Goal: Information Seeking & Learning: Learn about a topic

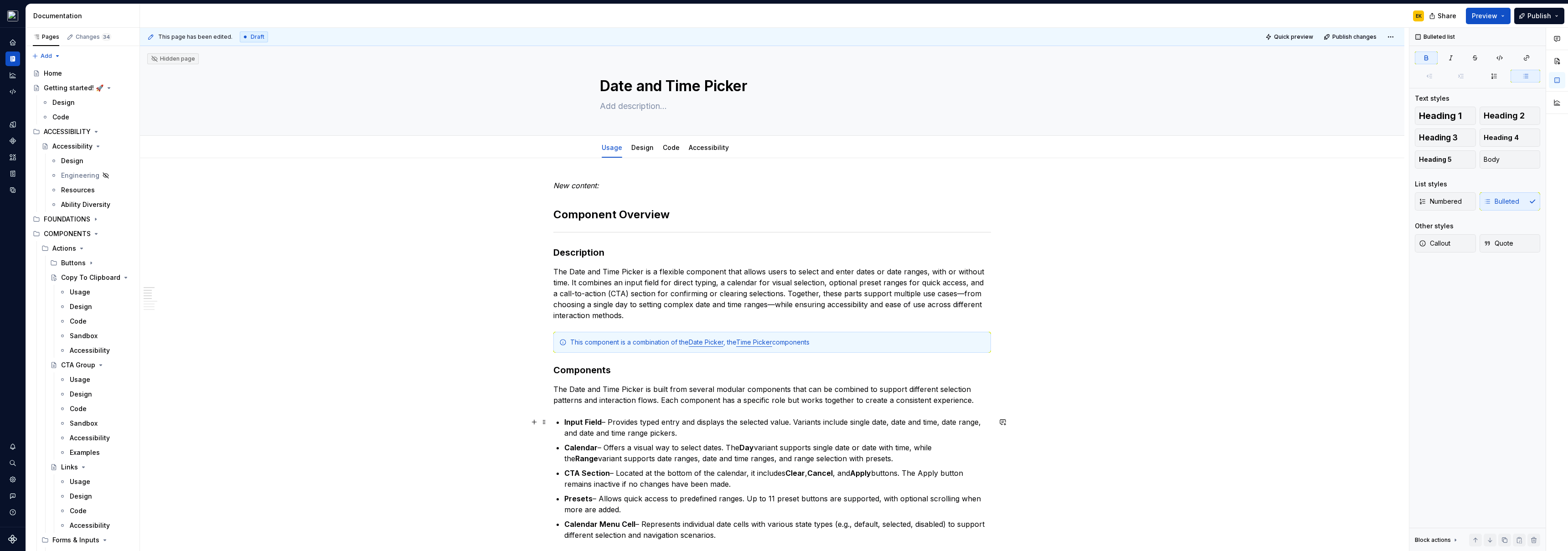
scroll to position [157, 0]
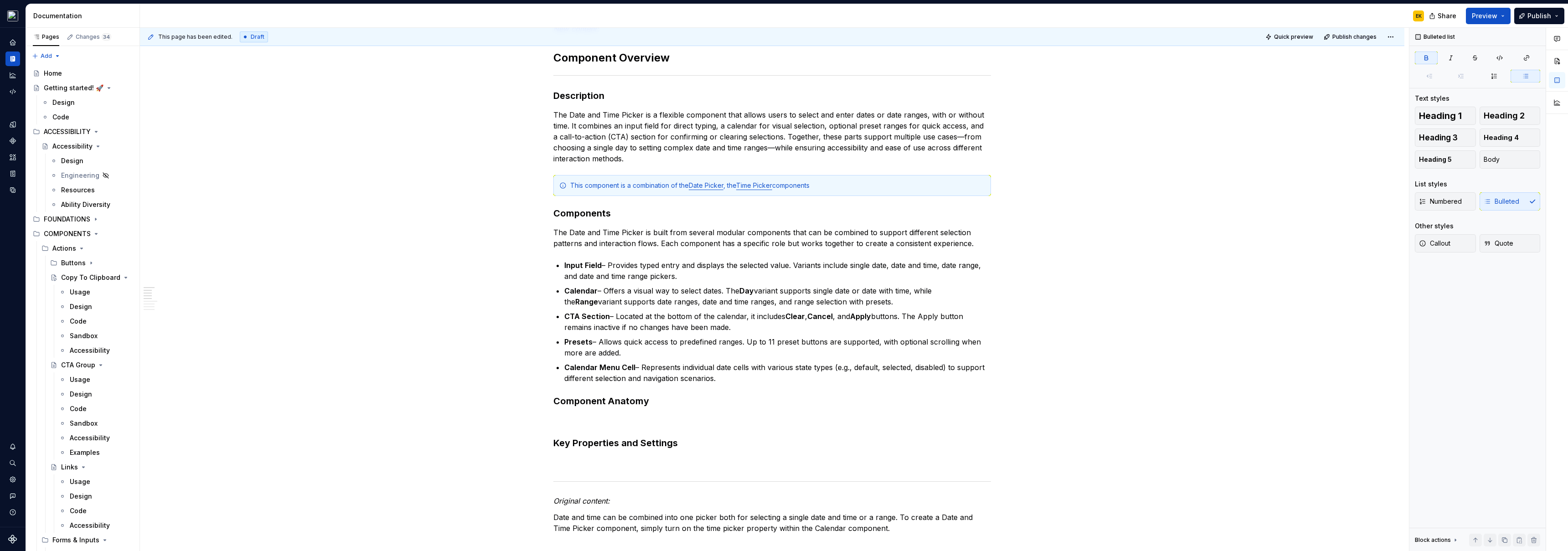
drag, startPoint x: 10, startPoint y: 17, endPoint x: 331, endPoint y: 126, distance: 339.0
click at [331, 126] on div "Spark Flare 4.0 EK Design system data Documentation EK Share Preview Publish Pa…" at bounding box center [784, 275] width 1568 height 551
type textarea "*"
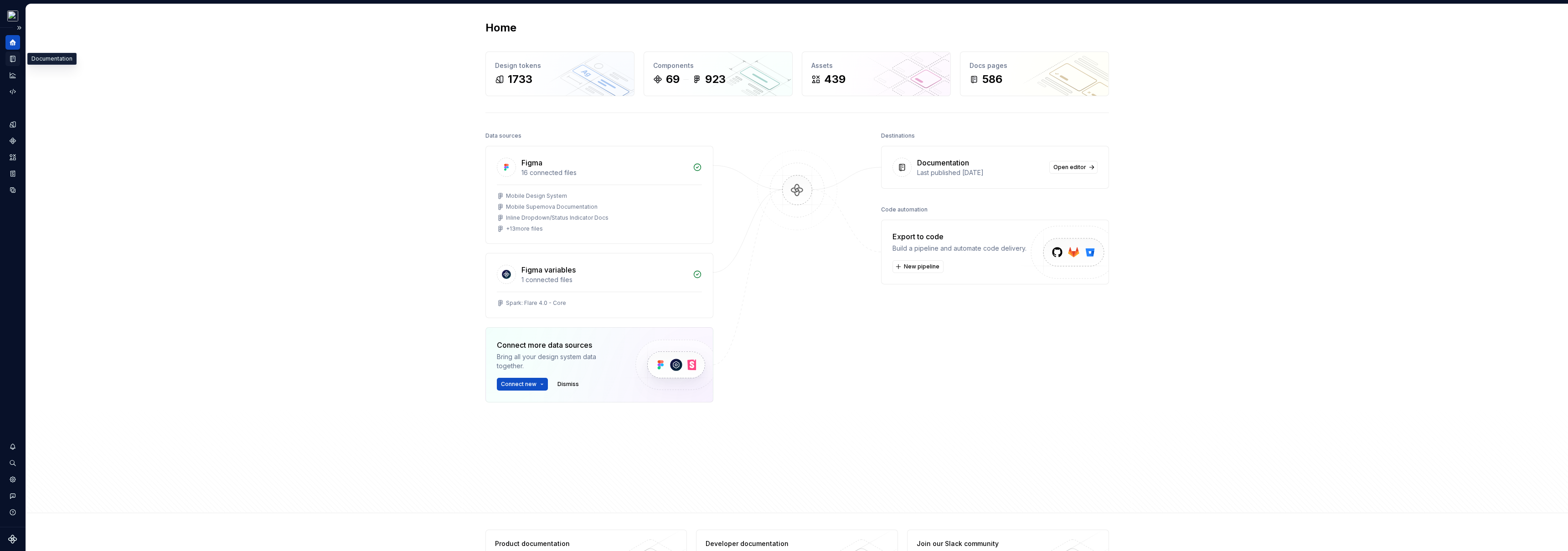
click at [12, 59] on icon "Documentation" at bounding box center [12, 59] width 4 height 6
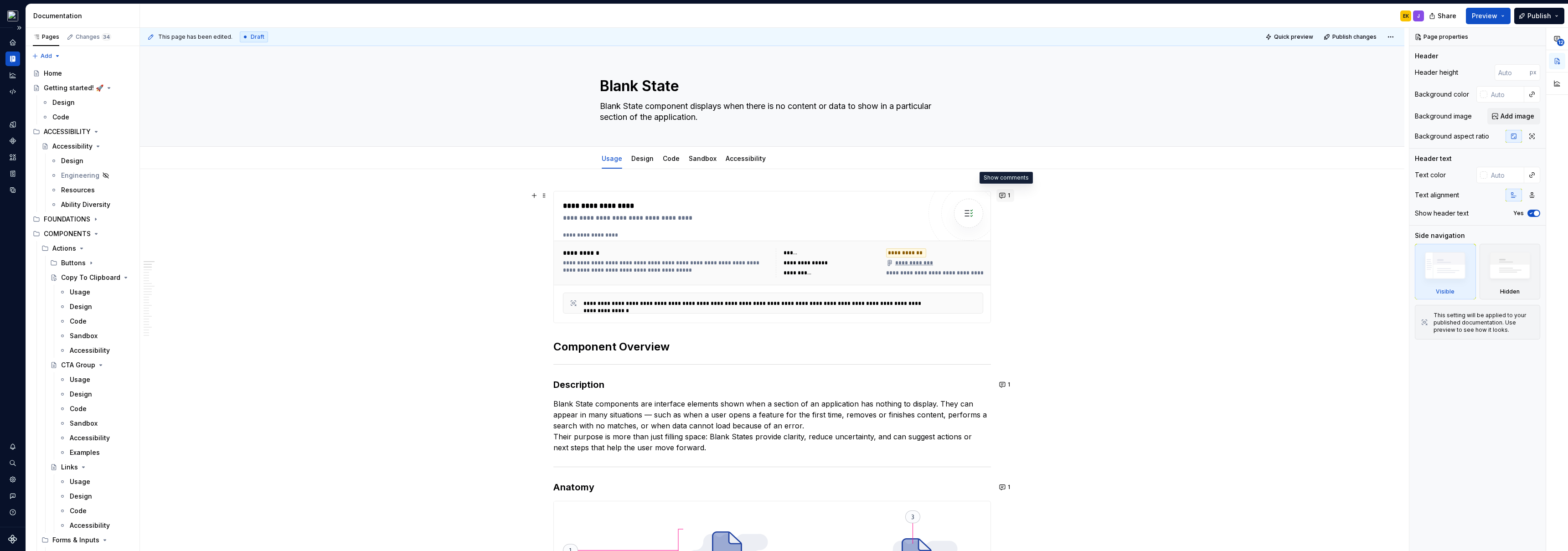
click at [1004, 194] on button "1" at bounding box center [1005, 195] width 18 height 12
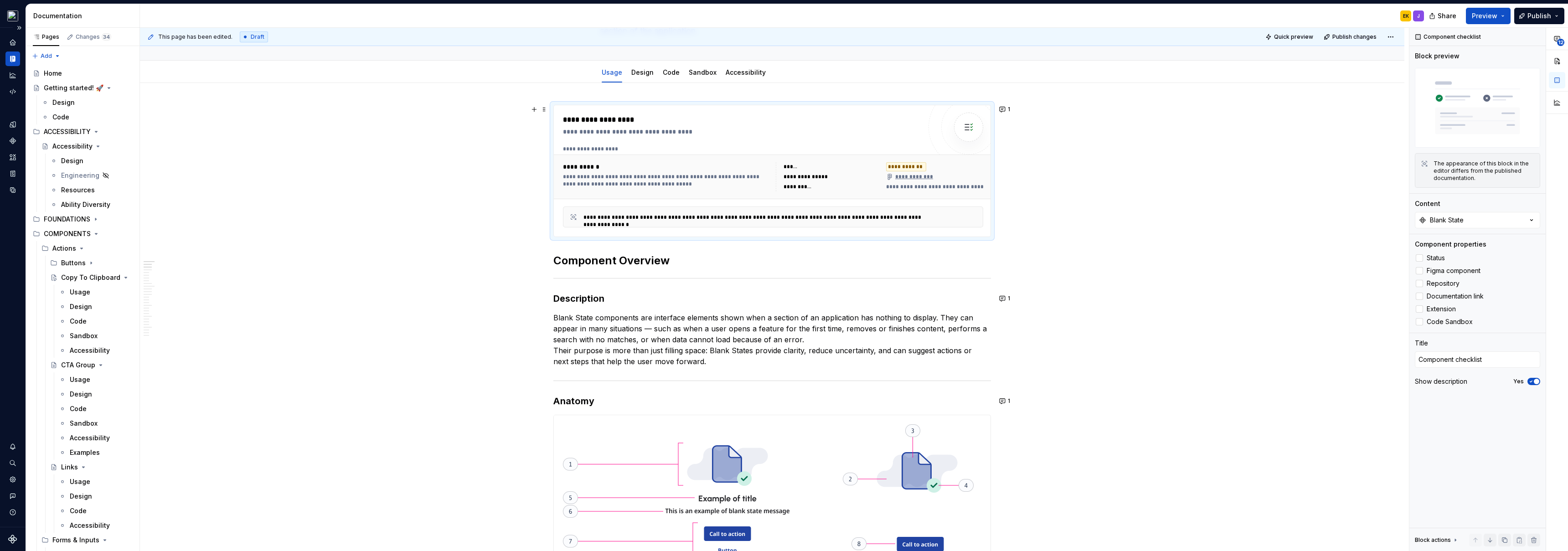
scroll to position [87, 0]
click at [1001, 298] on button "1" at bounding box center [1005, 297] width 18 height 12
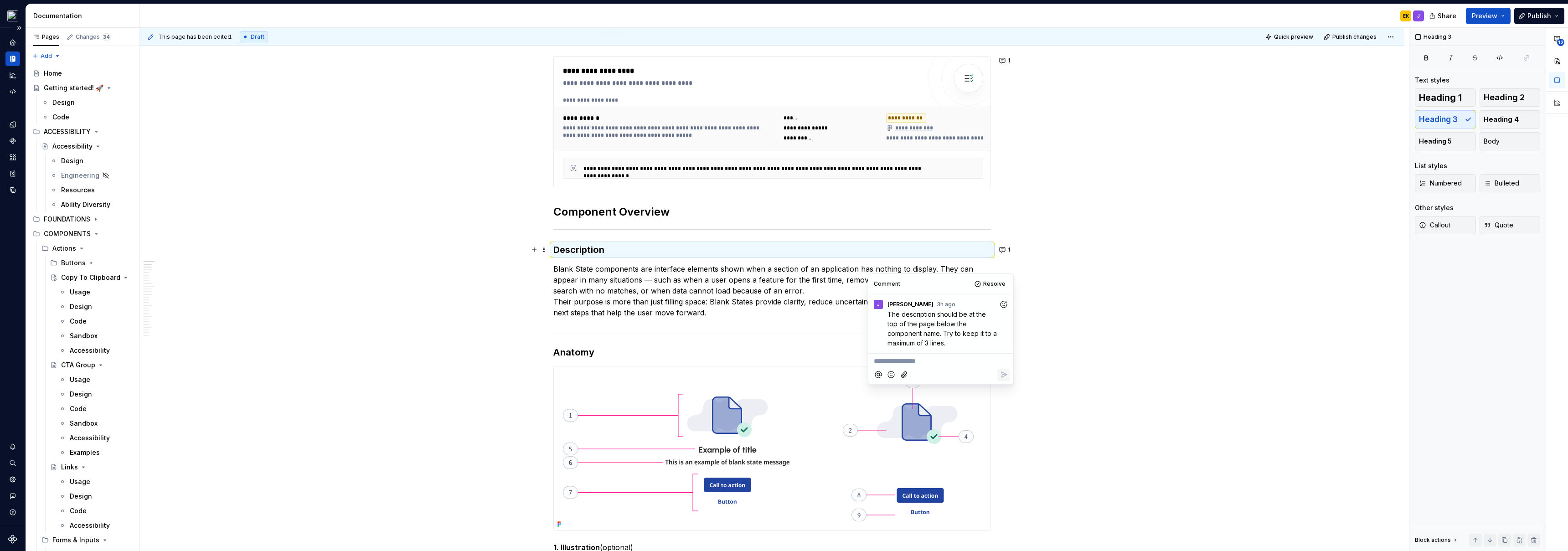
scroll to position [153, 0]
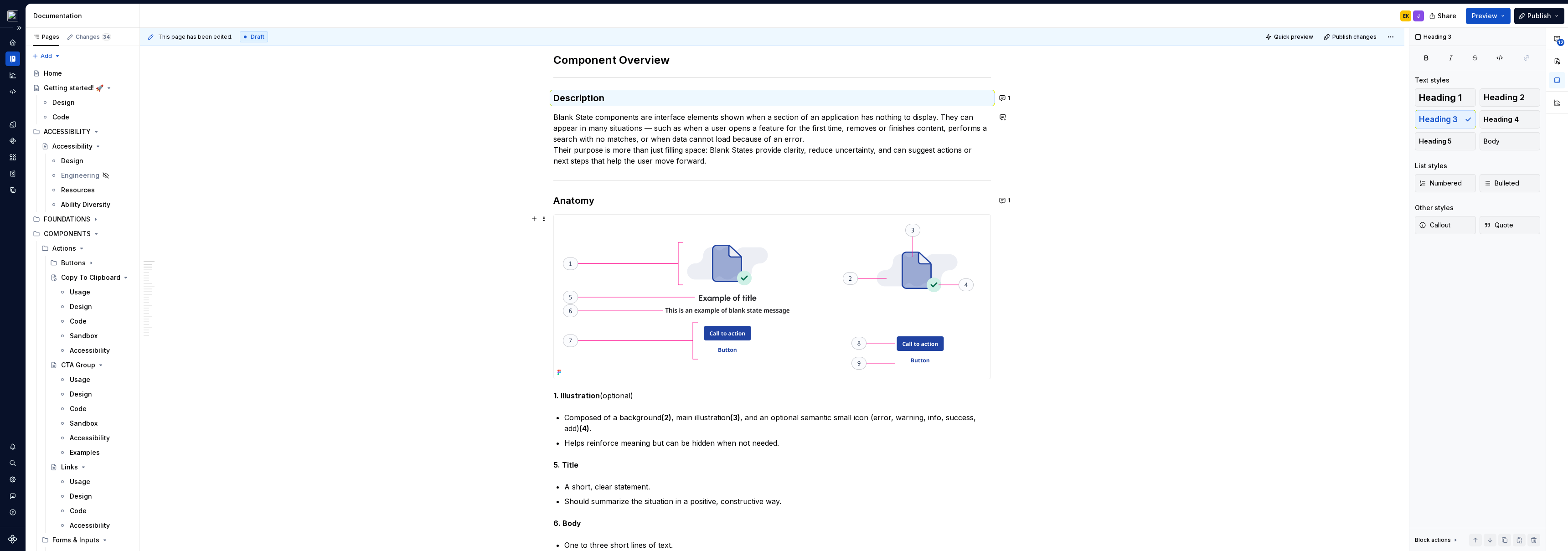
scroll to position [297, 0]
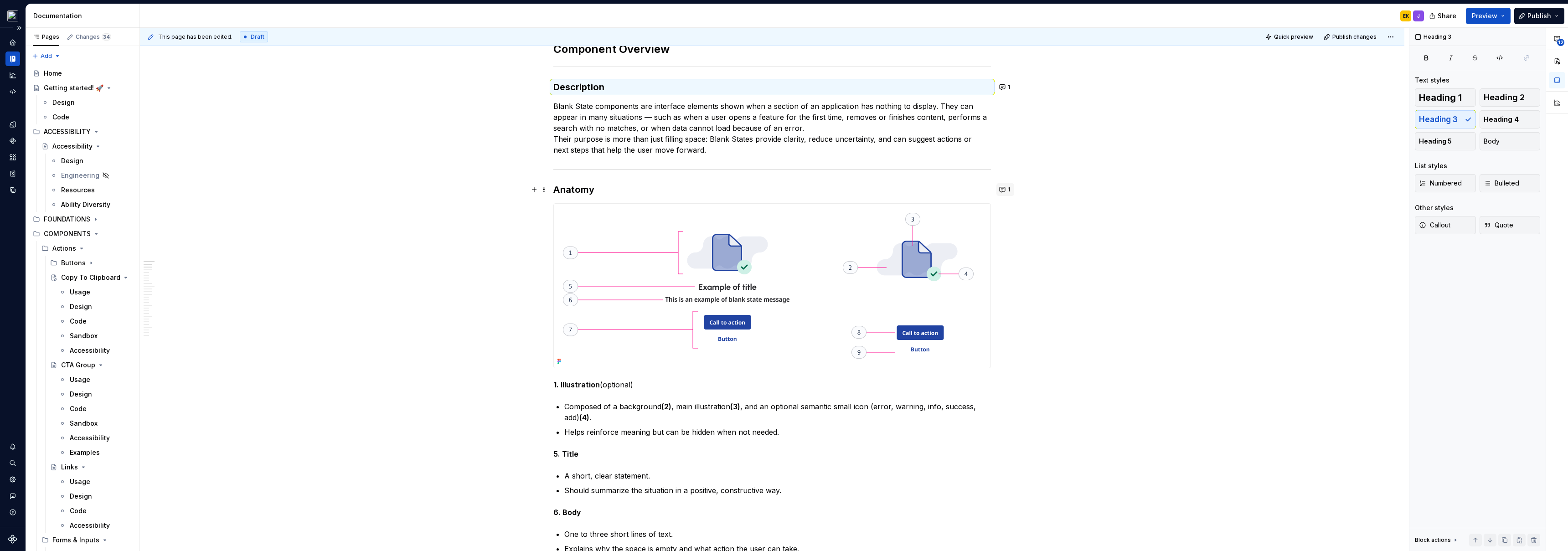
click at [1004, 191] on button "1" at bounding box center [1005, 190] width 18 height 12
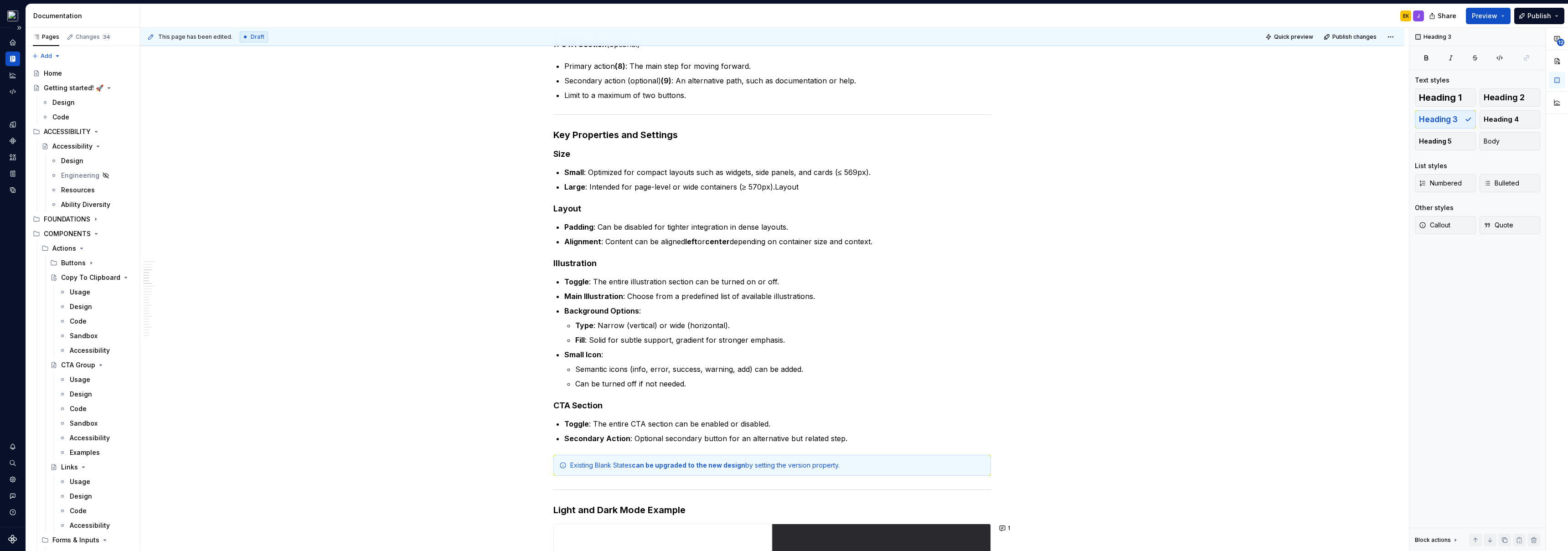
scroll to position [1138, 0]
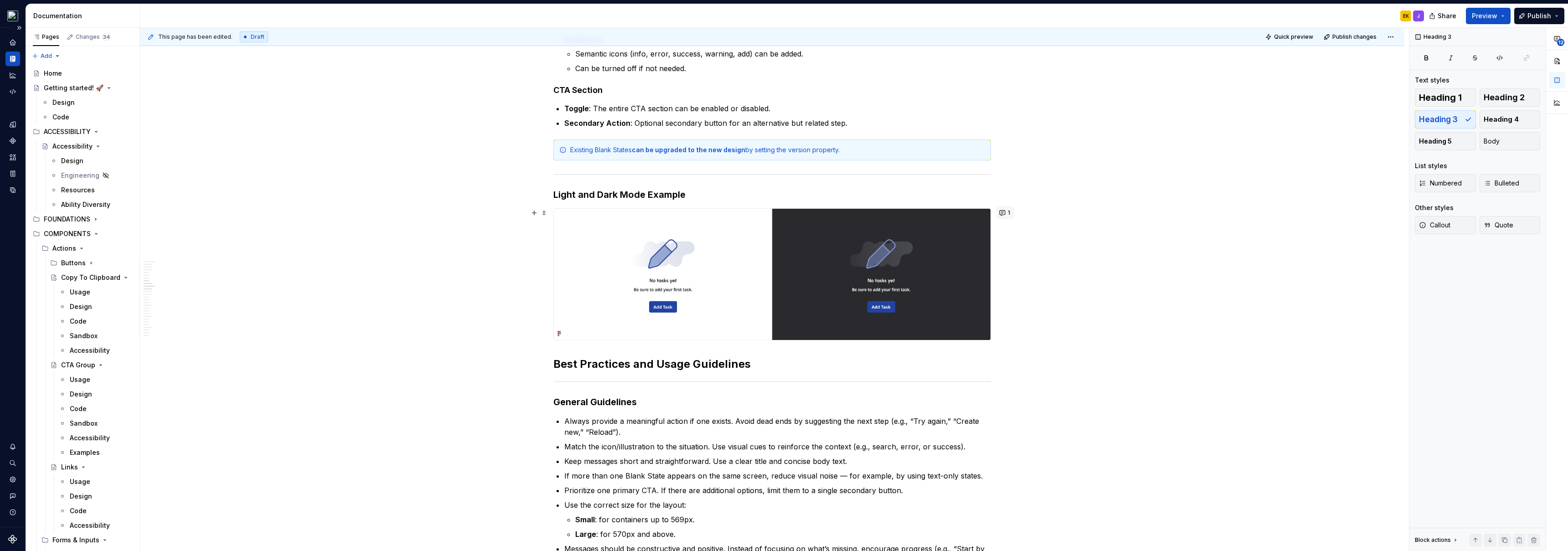
click at [1001, 214] on button "1" at bounding box center [1005, 213] width 18 height 12
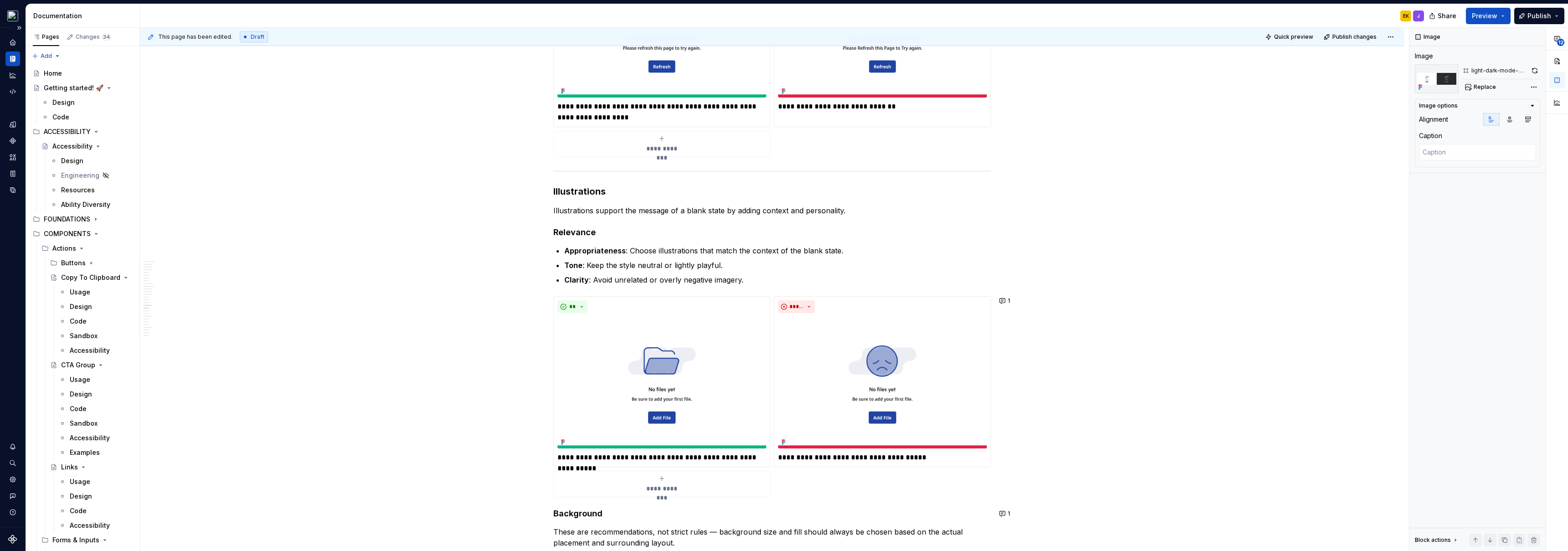
scroll to position [2495, 0]
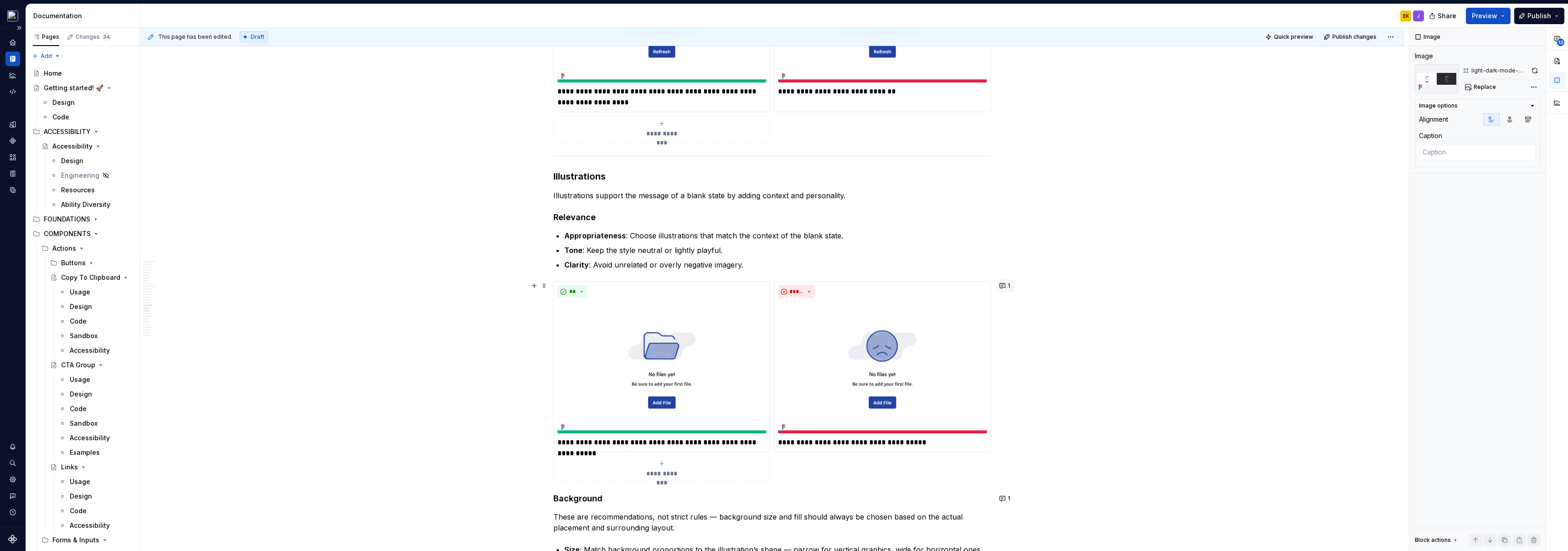
click at [1009, 288] on span "1" at bounding box center [1009, 286] width 3 height 7
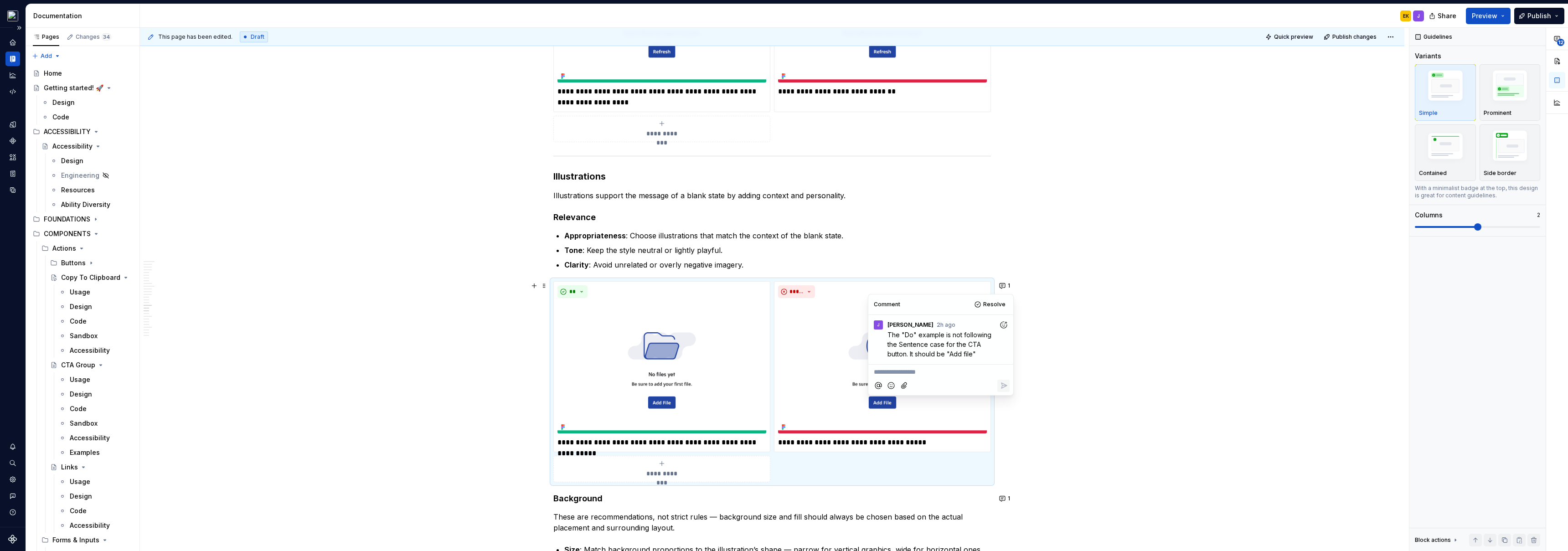
click at [1096, 296] on div "**********" at bounding box center [772, 227] width 1264 height 5107
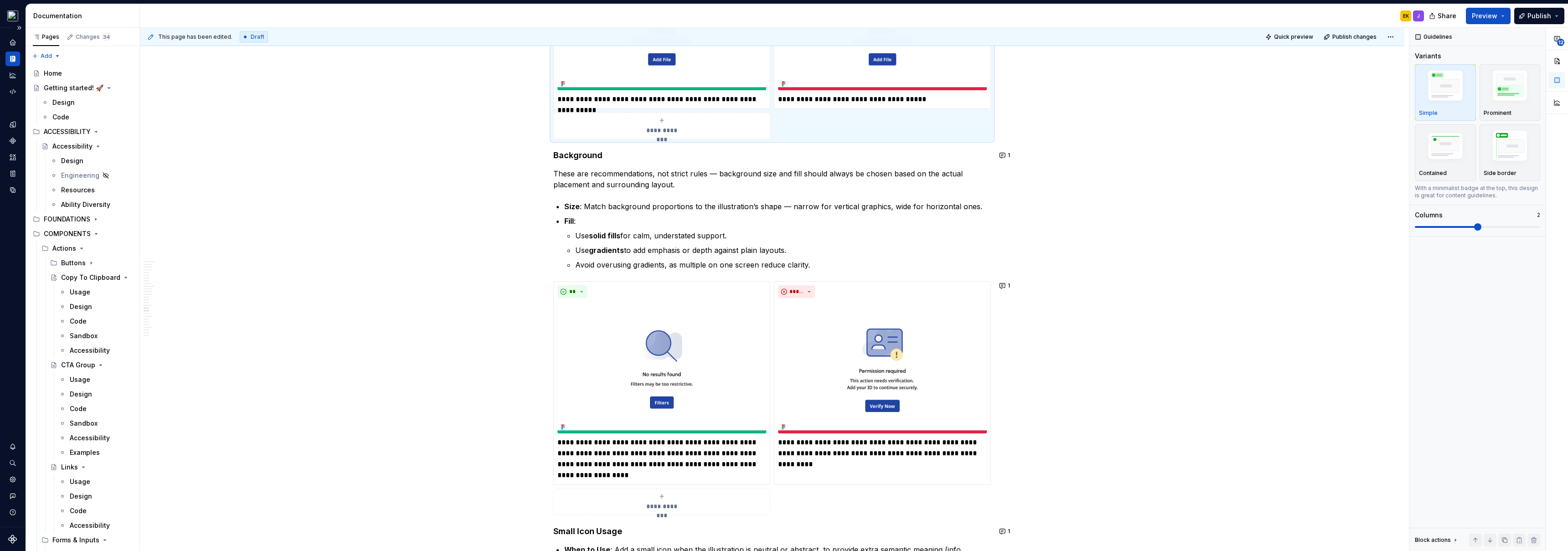
scroll to position [2902, 0]
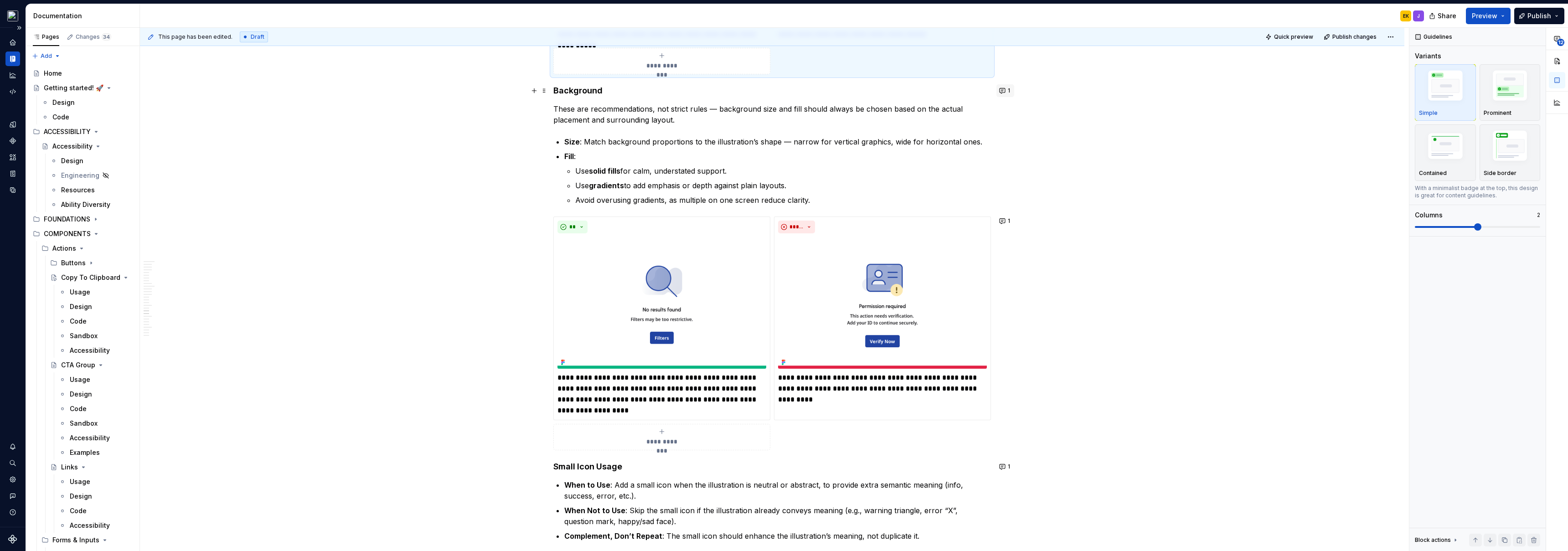
click at [1006, 95] on button "1" at bounding box center [1005, 91] width 18 height 12
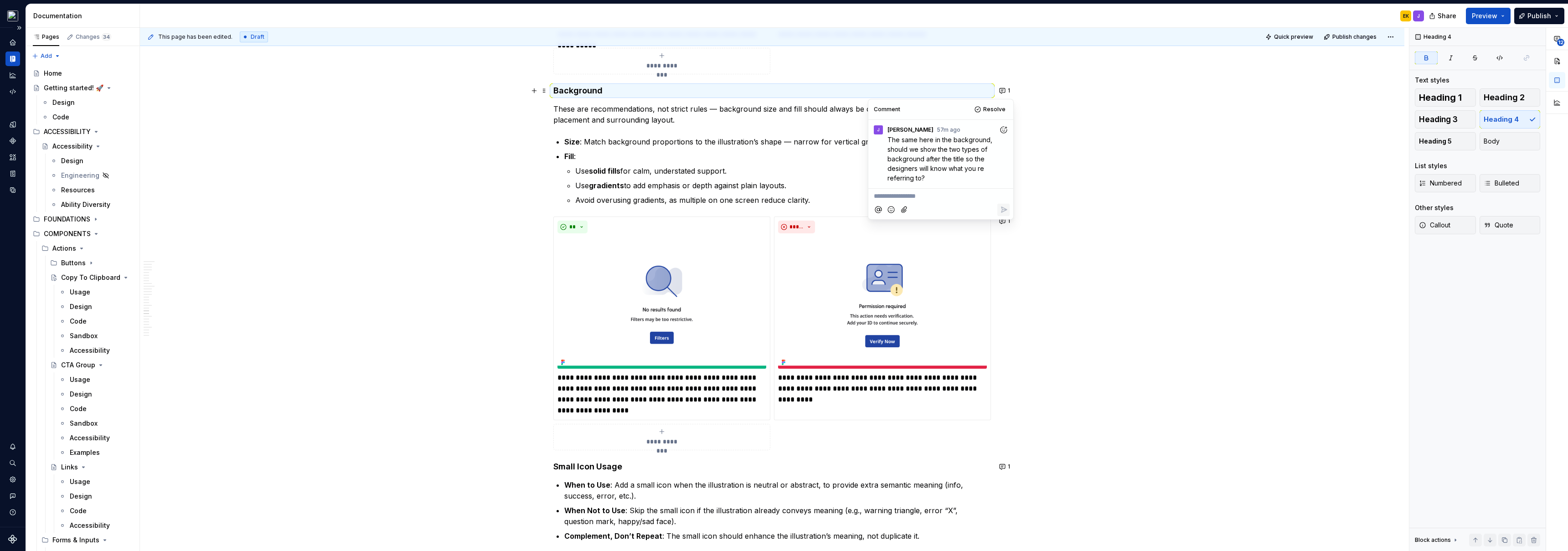
click at [1009, 220] on span "1" at bounding box center [1009, 221] width 3 height 7
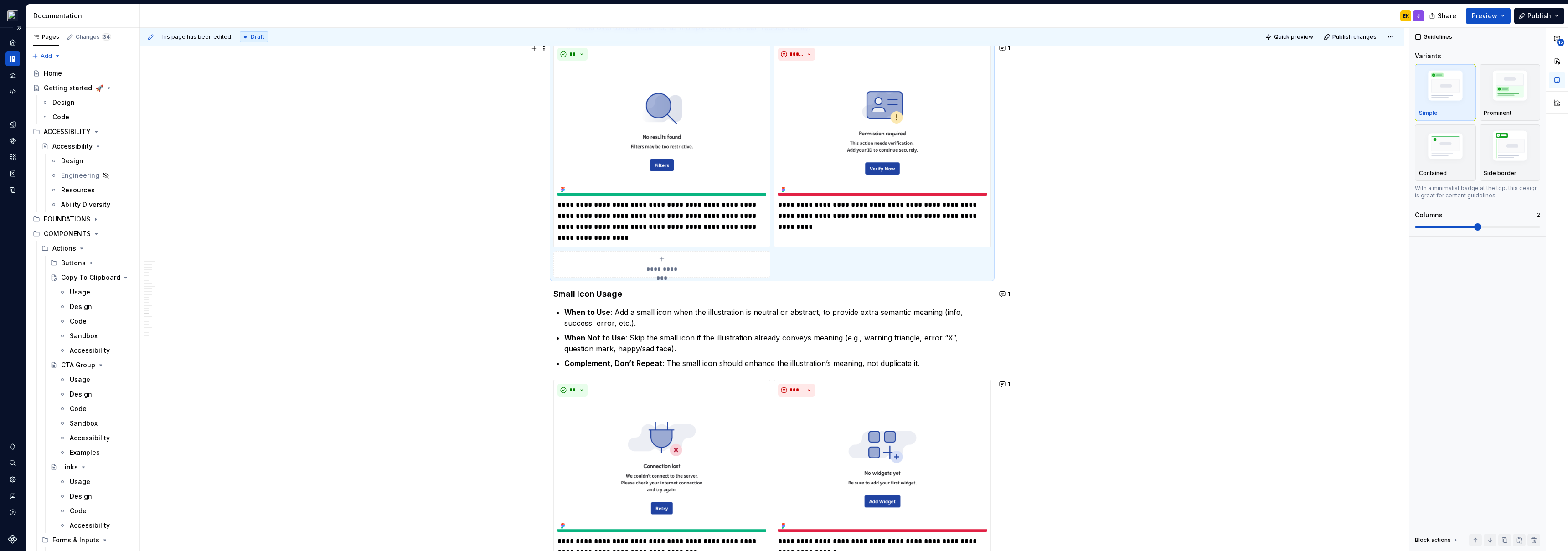
scroll to position [3138, 0]
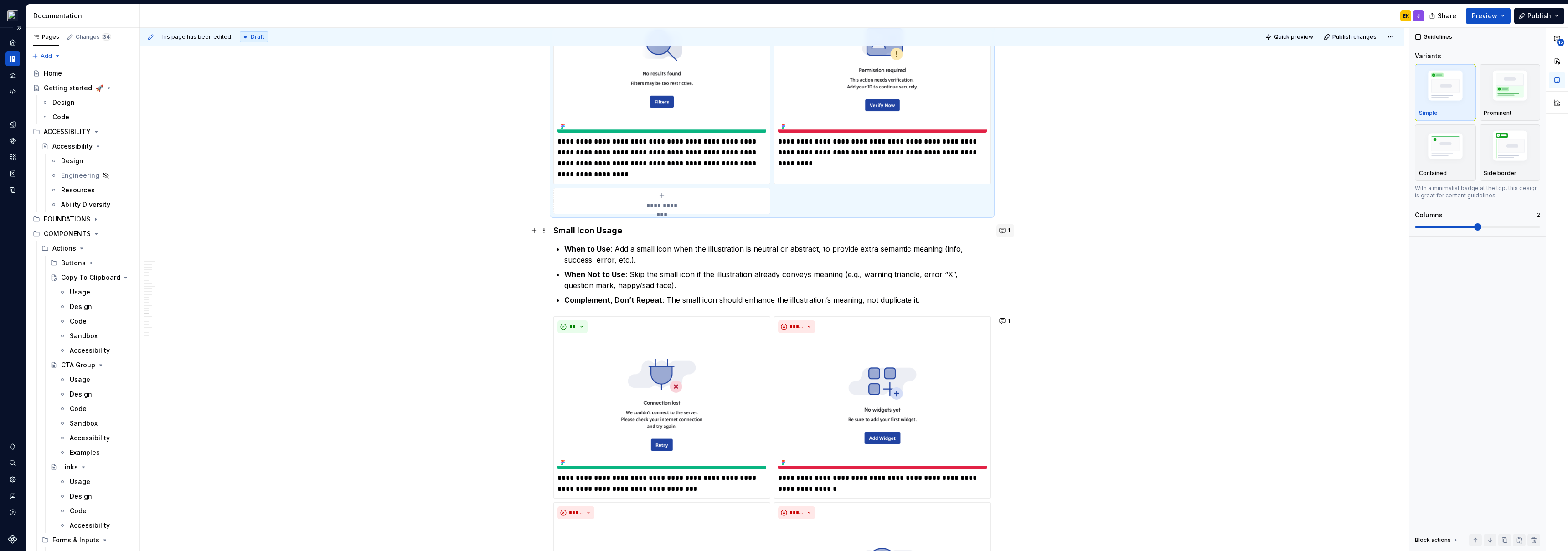
click at [1009, 230] on span "1" at bounding box center [1009, 231] width 3 height 7
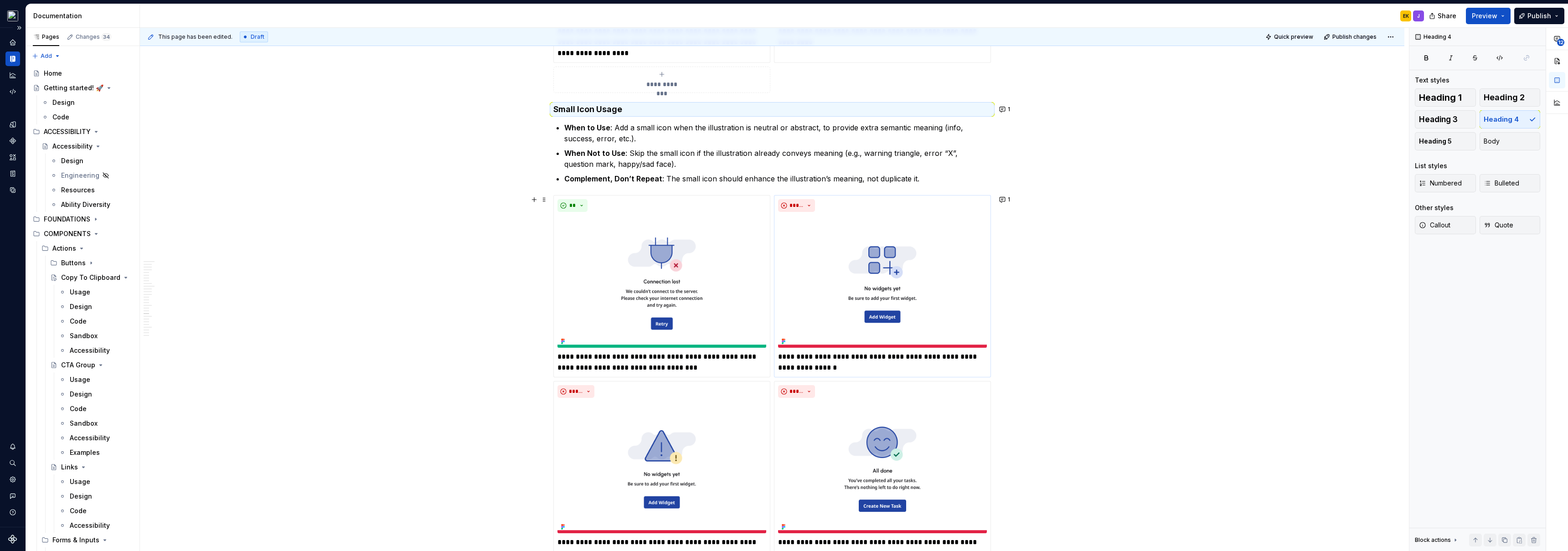
scroll to position [3262, 0]
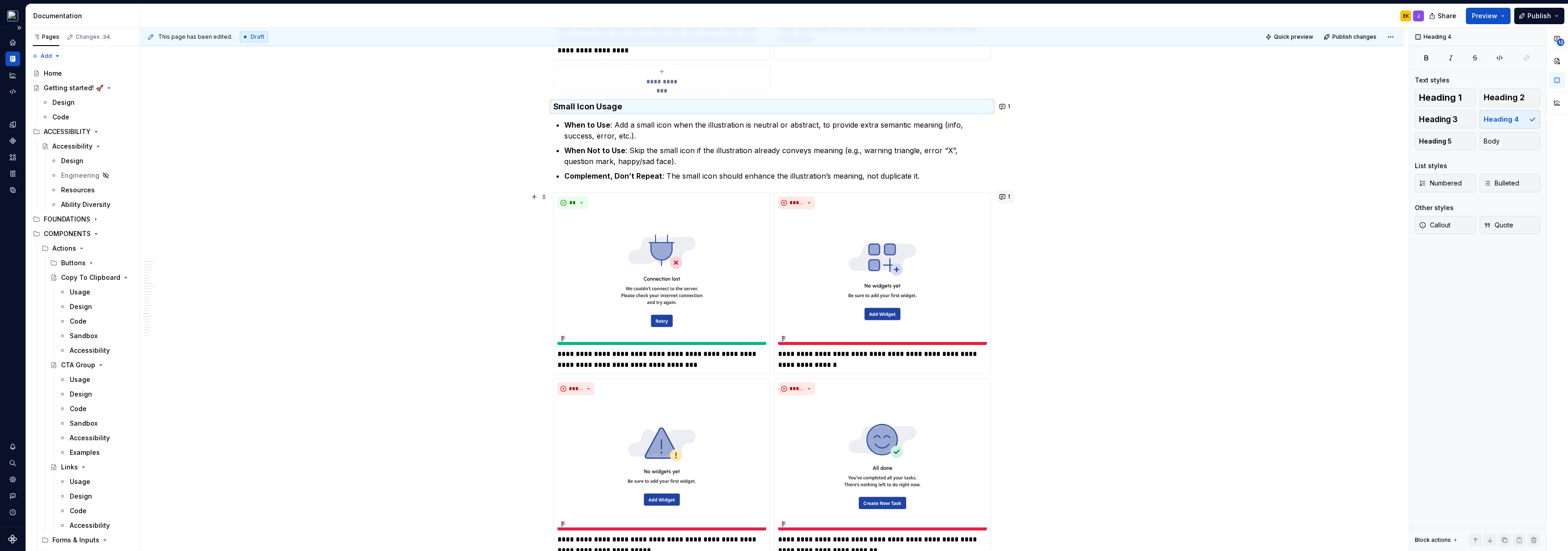
click at [1006, 199] on button "1" at bounding box center [1005, 197] width 18 height 12
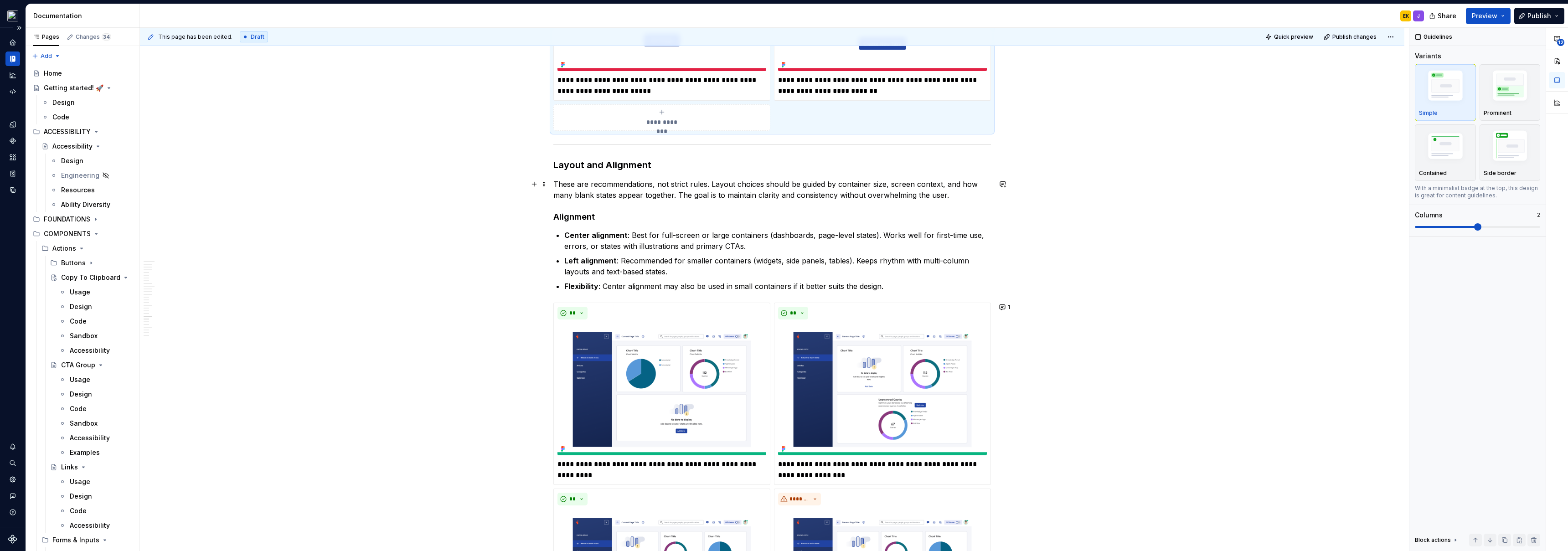
scroll to position [3915, 0]
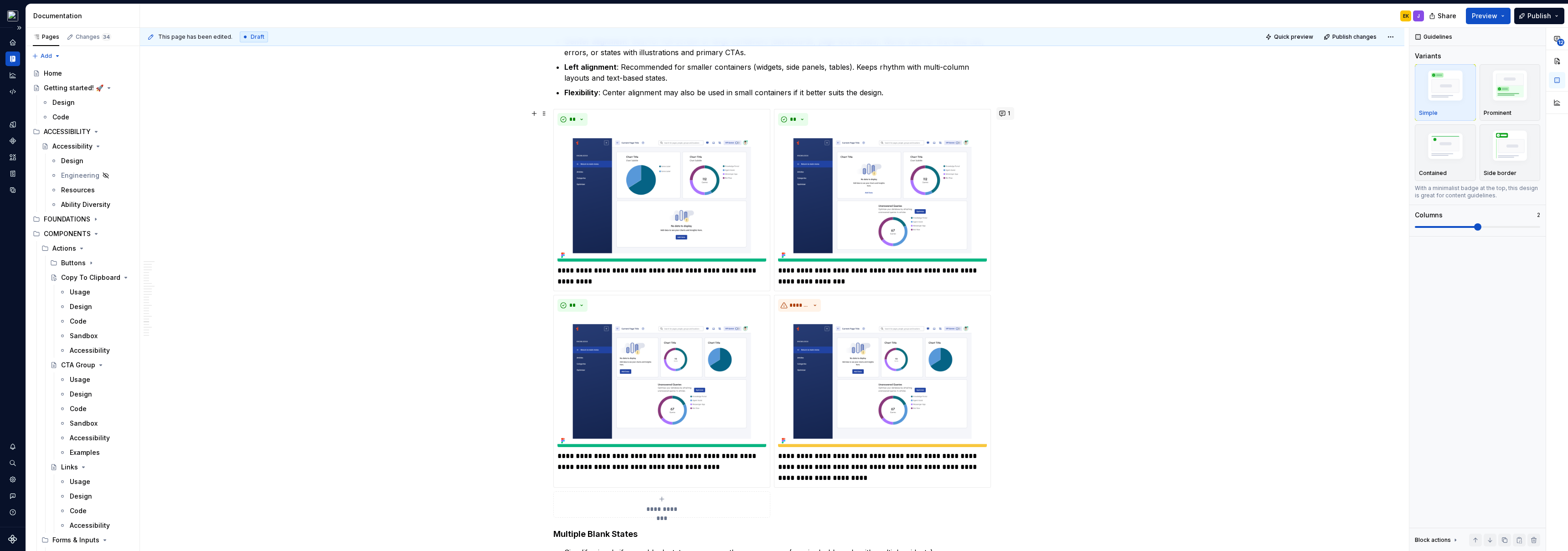
click at [1005, 110] on button "1" at bounding box center [1005, 113] width 18 height 12
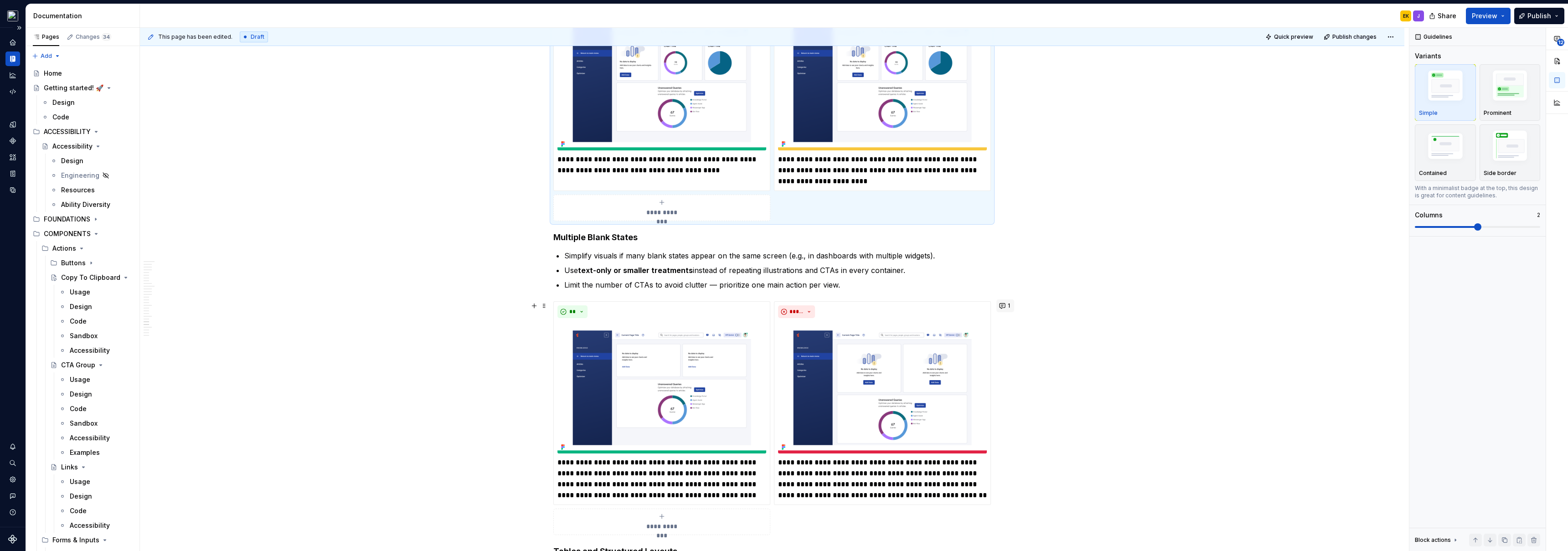
click at [1007, 304] on button "1" at bounding box center [1005, 305] width 18 height 12
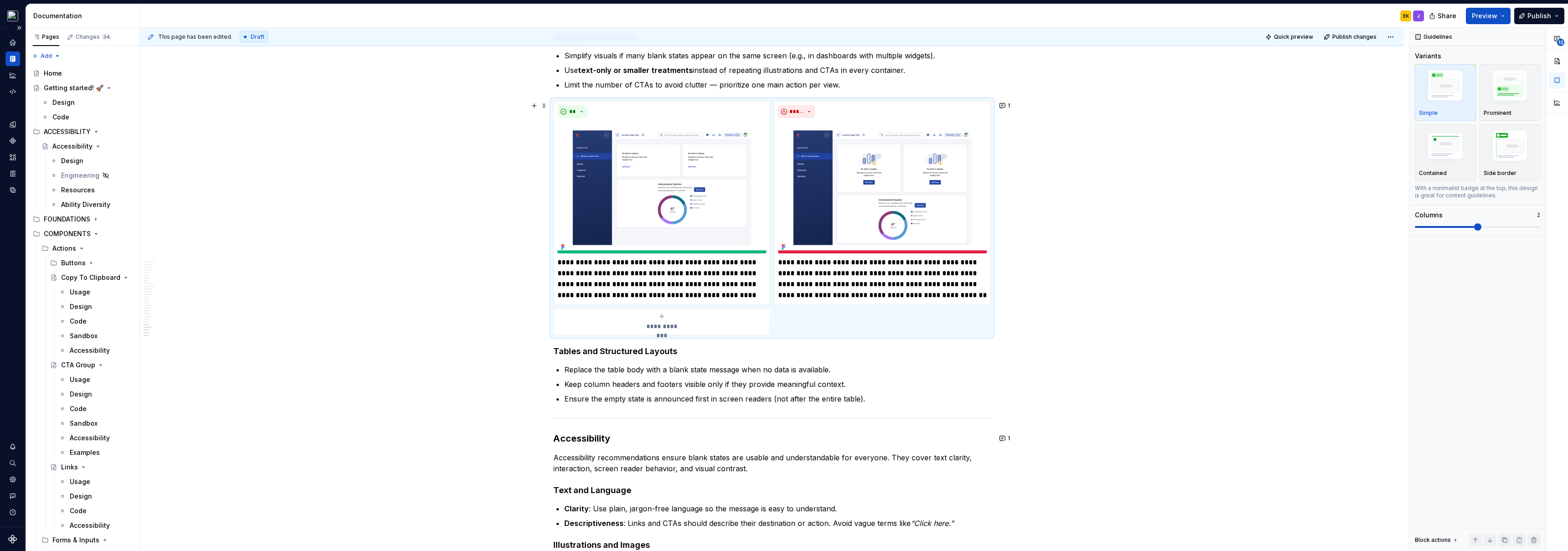
scroll to position [4725, 0]
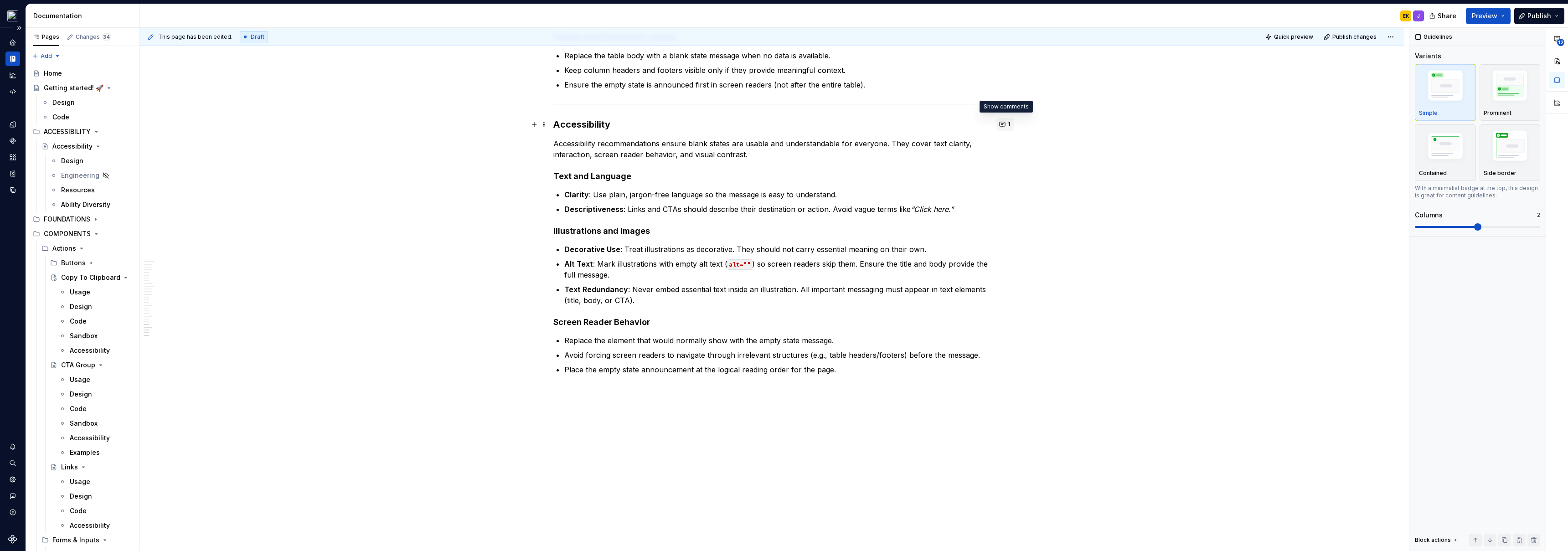
click at [1006, 125] on button "1" at bounding box center [1005, 125] width 18 height 12
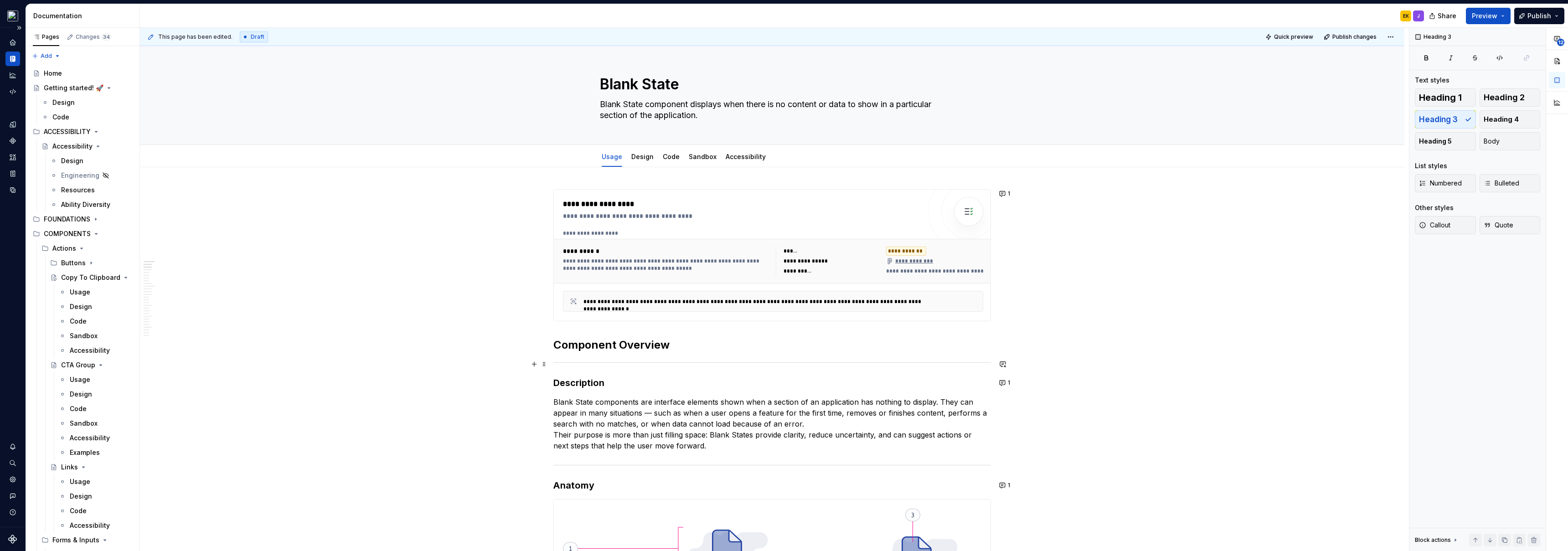
scroll to position [0, 0]
click at [636, 155] on link "Design" at bounding box center [642, 158] width 22 height 8
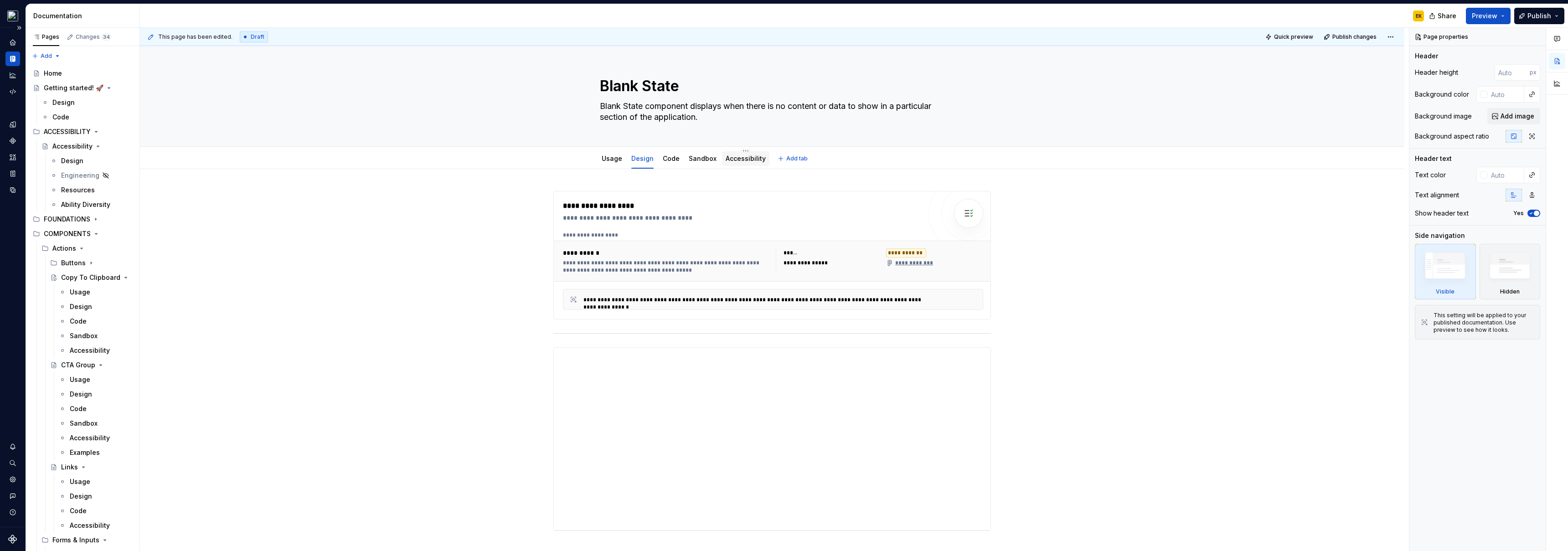
click at [755, 158] on link "Accessibility" at bounding box center [745, 158] width 40 height 8
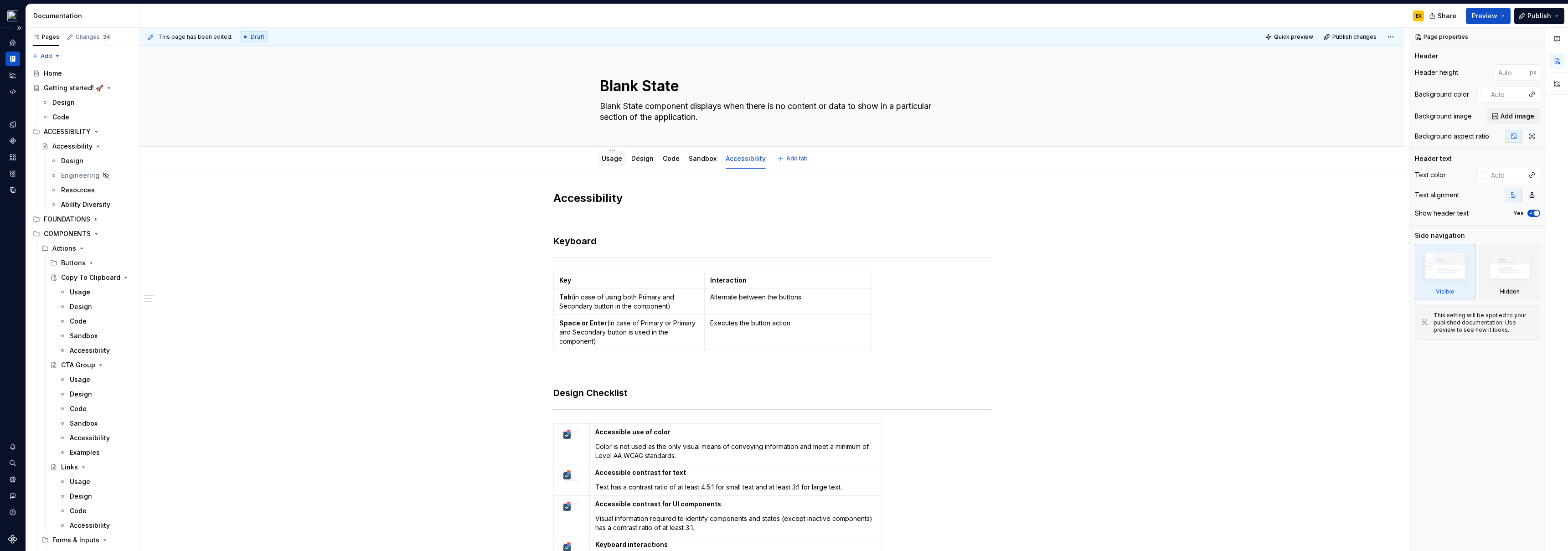
click at [616, 159] on link "Usage" at bounding box center [611, 158] width 20 height 8
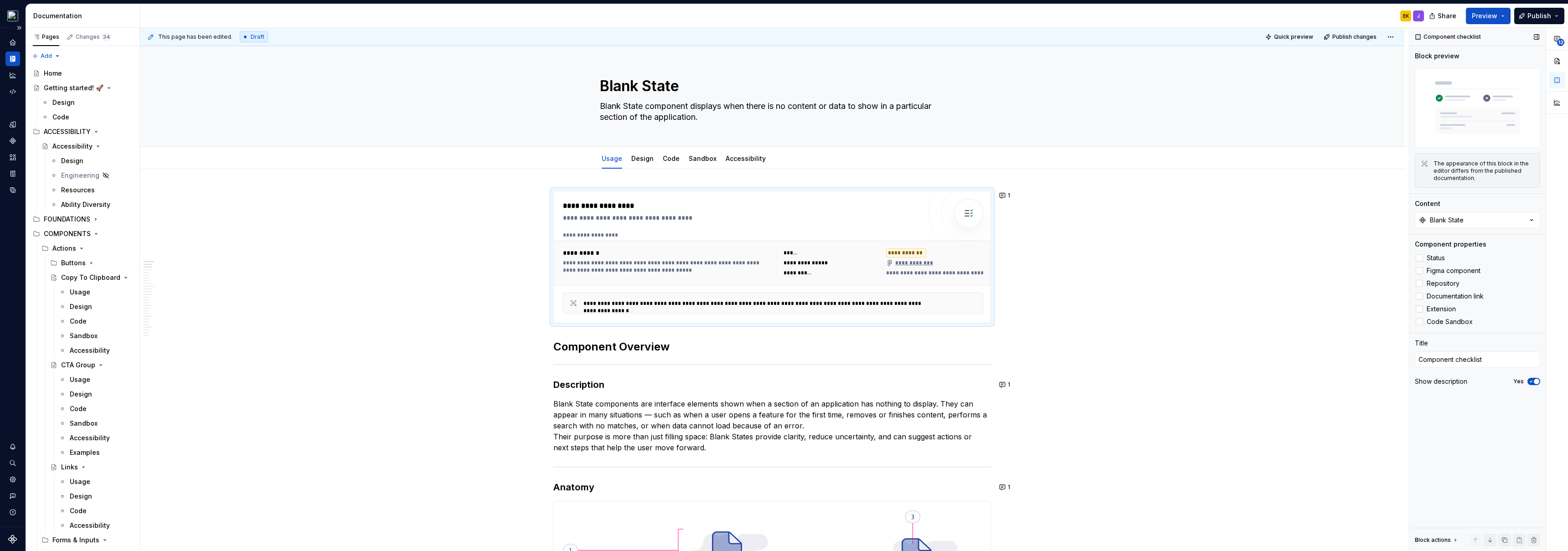
type textarea "*"
